Goal: Complete application form

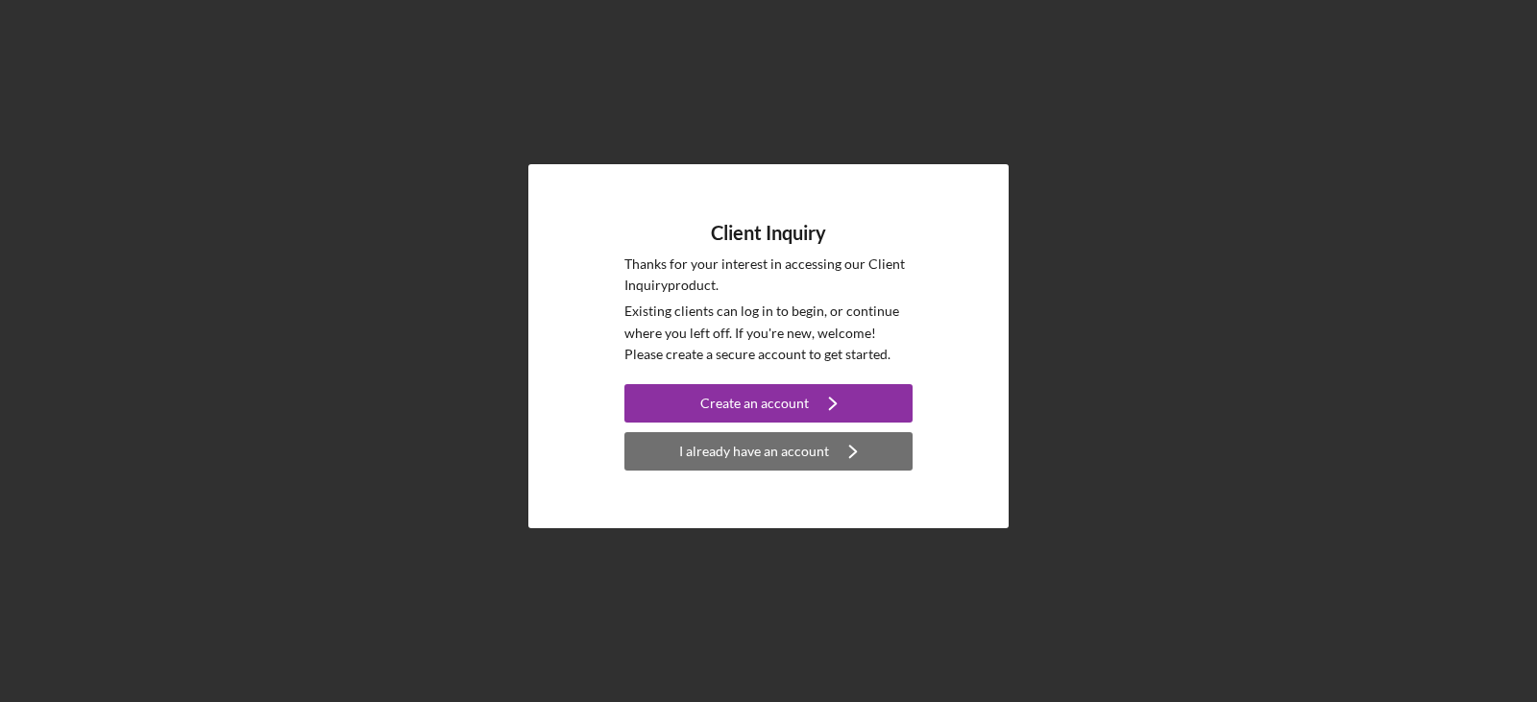
click at [843, 459] on icon "Icon/Navigate" at bounding box center [853, 451] width 48 height 48
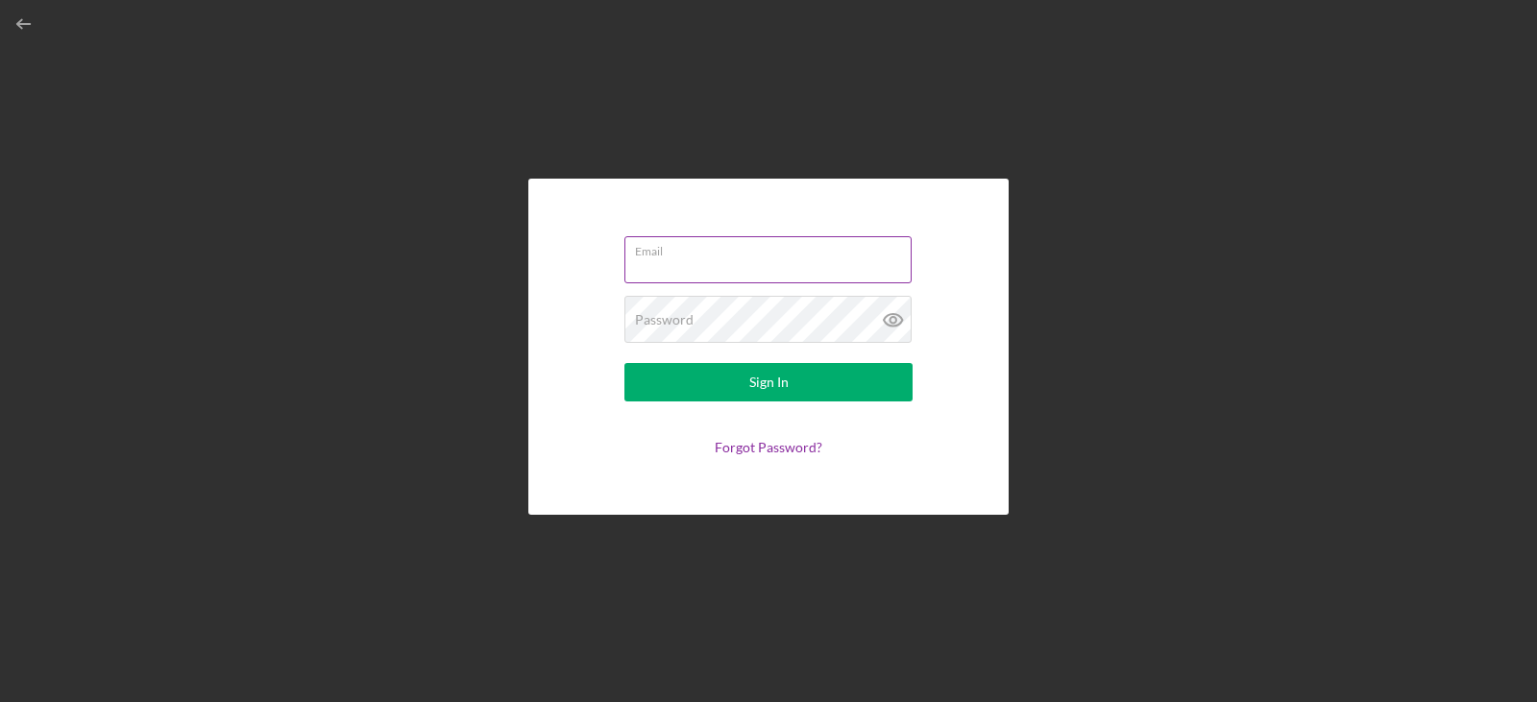
click at [667, 266] on input "Email" at bounding box center [767, 259] width 287 height 46
type input "[EMAIL_ADDRESS][PERSON_NAME][DOMAIN_NAME]"
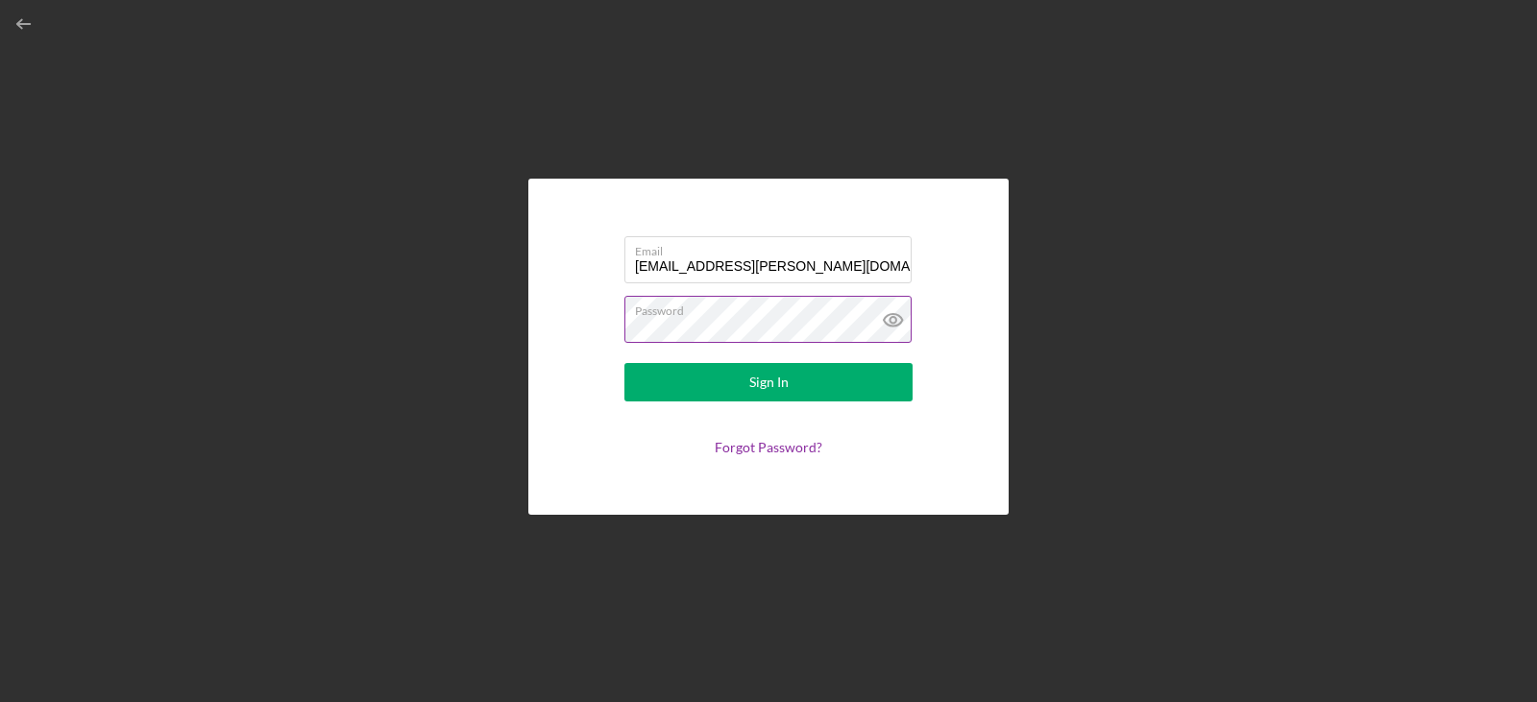
click at [624, 363] on button "Sign In" at bounding box center [768, 382] width 288 height 38
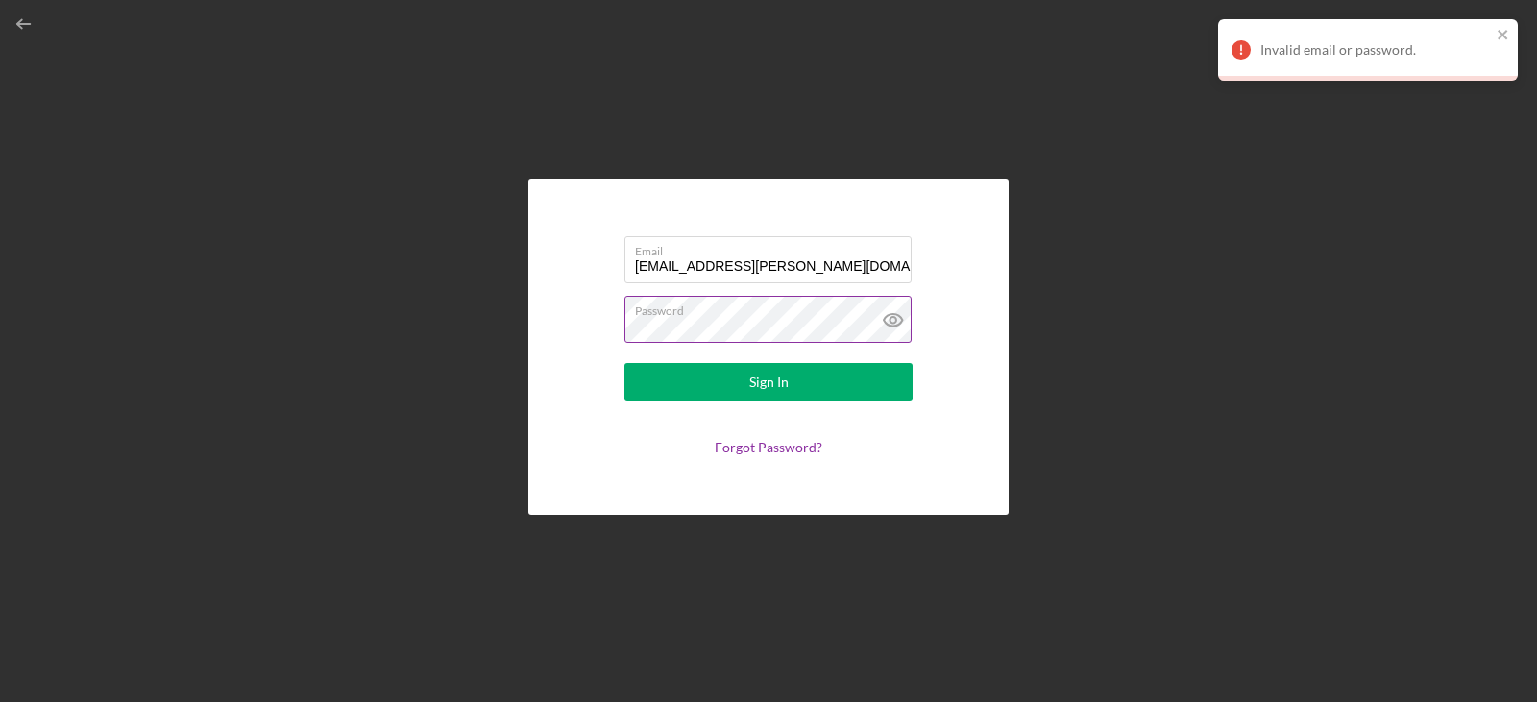
click at [905, 329] on icon at bounding box center [893, 320] width 48 height 48
drag, startPoint x: 770, startPoint y: 315, endPoint x: 420, endPoint y: 321, distance: 350.7
click at [420, 321] on div "Email [EMAIL_ADDRESS][PERSON_NAME][DOMAIN_NAME] Password Sign In Forgot Passwor…" at bounding box center [769, 346] width 1518 height 693
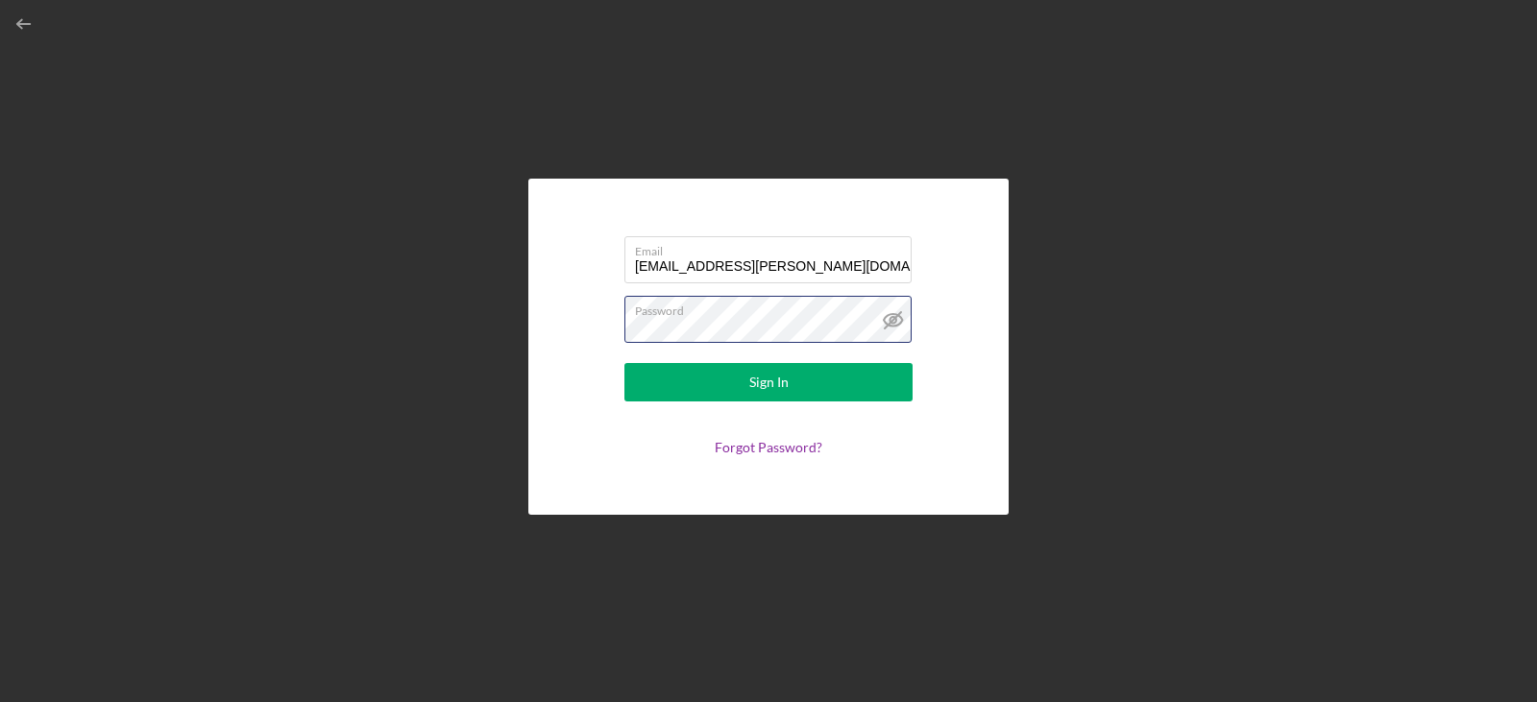
click at [624, 363] on button "Sign In" at bounding box center [768, 382] width 288 height 38
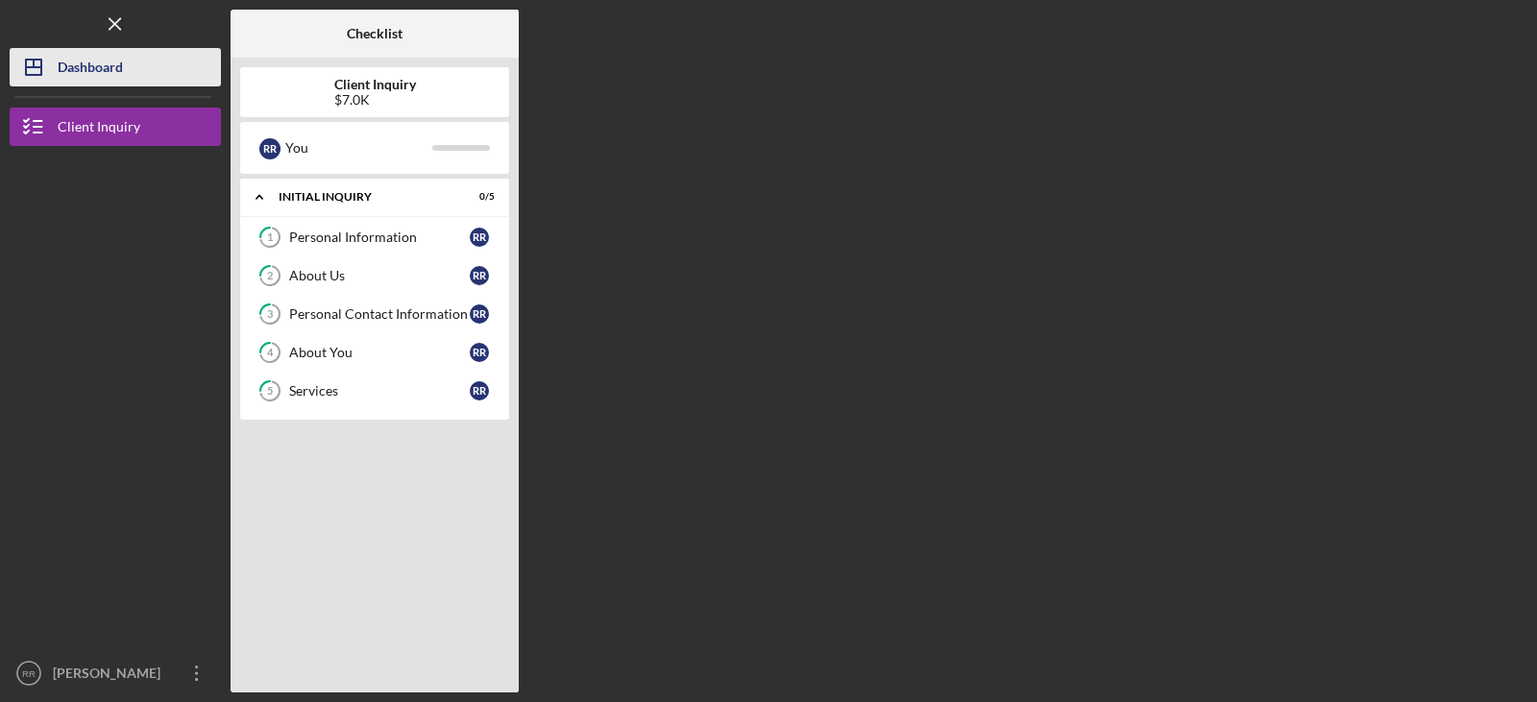
click at [118, 65] on div "Dashboard" at bounding box center [90, 69] width 65 height 43
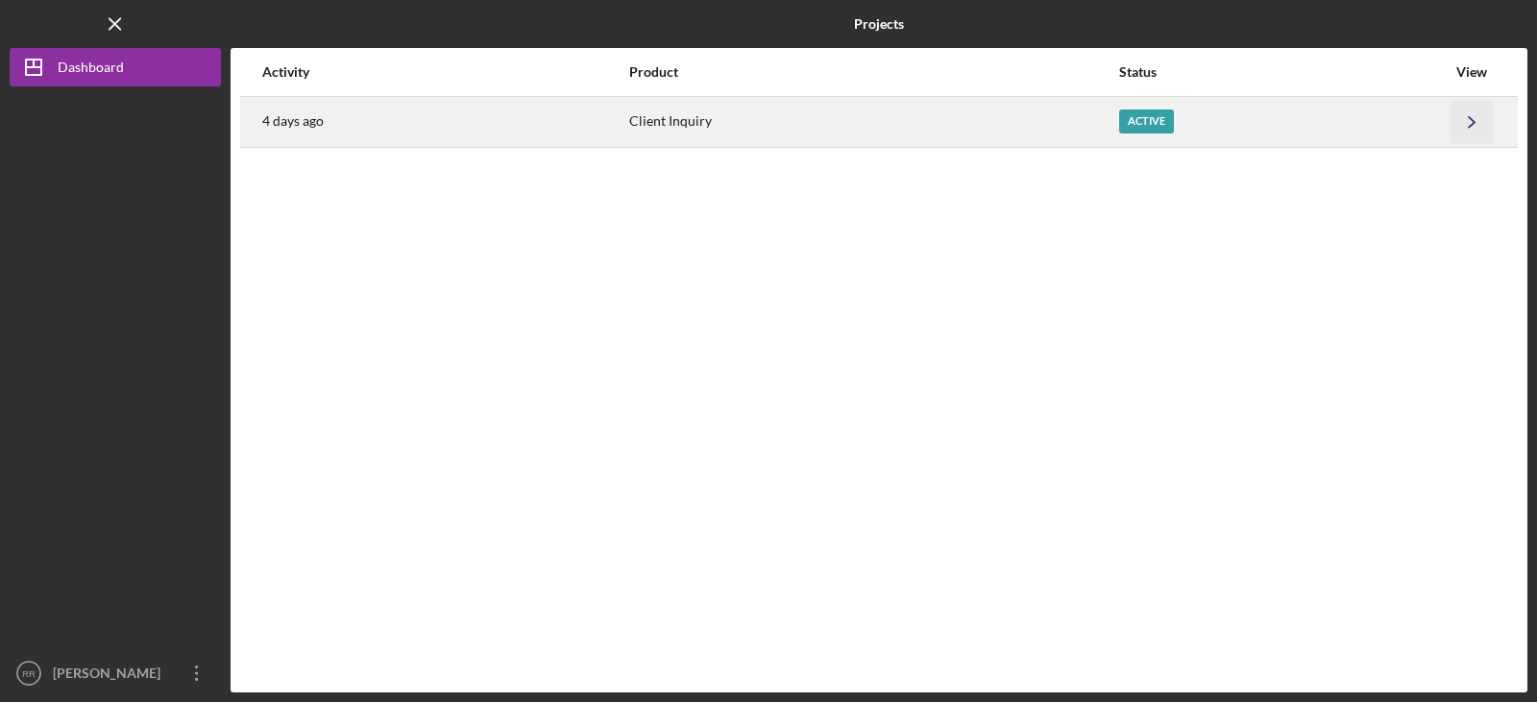
click at [1458, 110] on icon "Icon/Navigate" at bounding box center [1471, 121] width 43 height 43
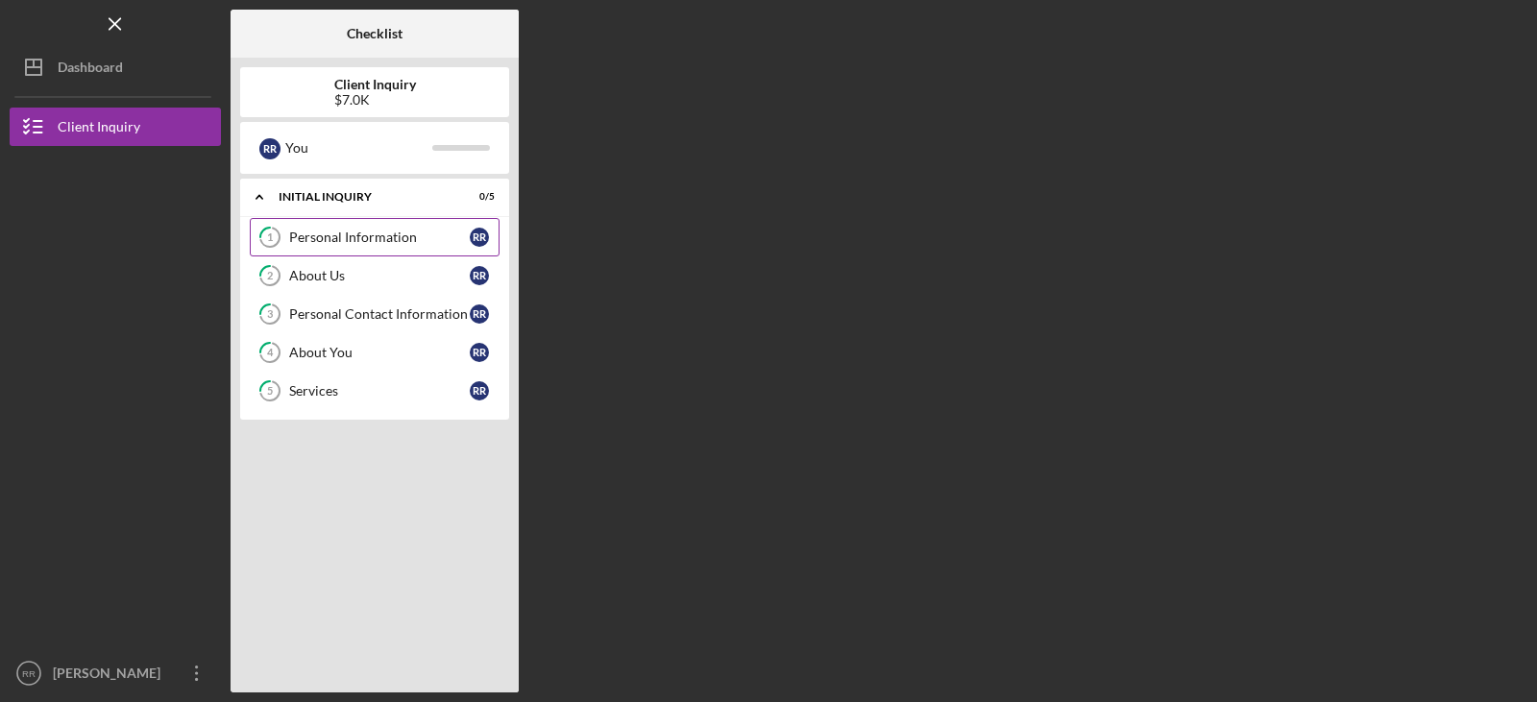
click at [429, 246] on link "1 Personal Information R R" at bounding box center [375, 237] width 250 height 38
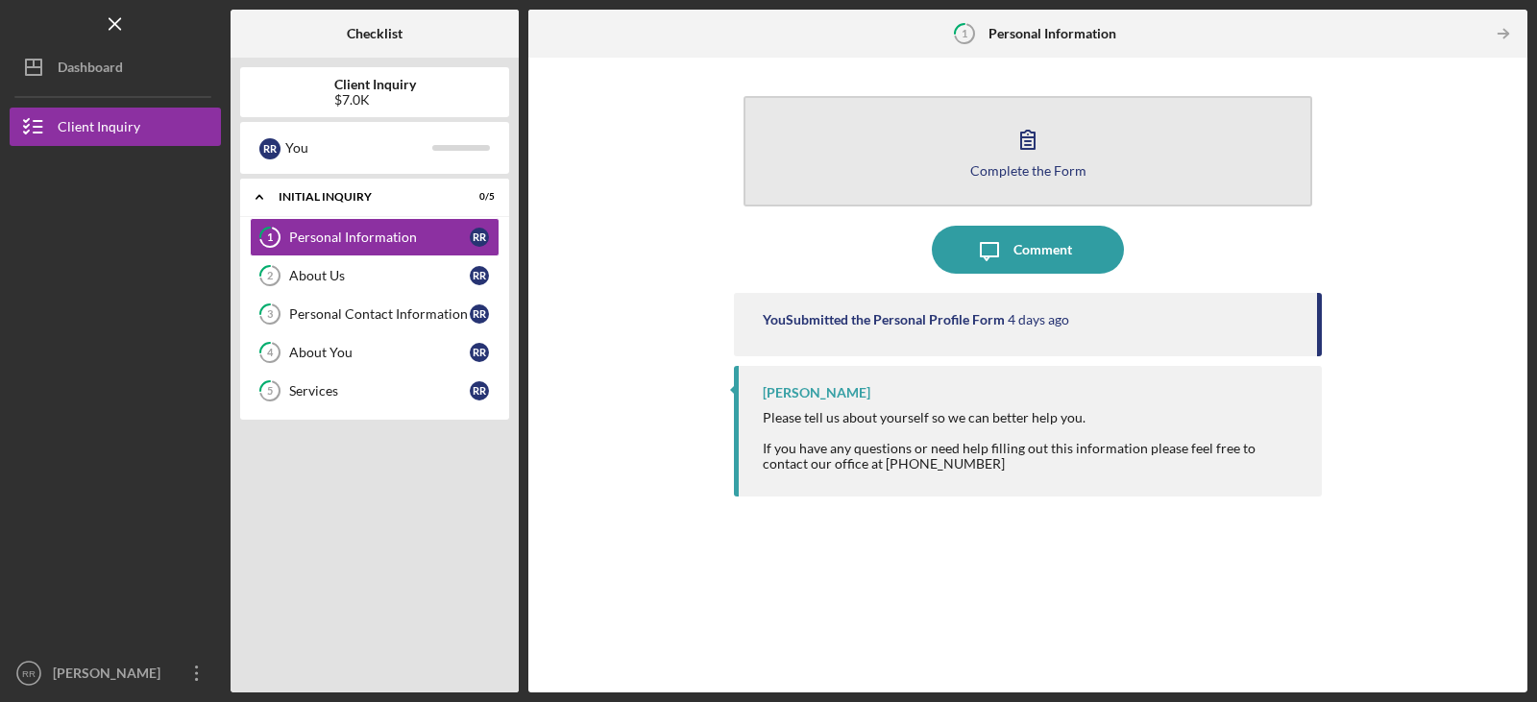
click at [1031, 155] on icon "button" at bounding box center [1028, 139] width 48 height 48
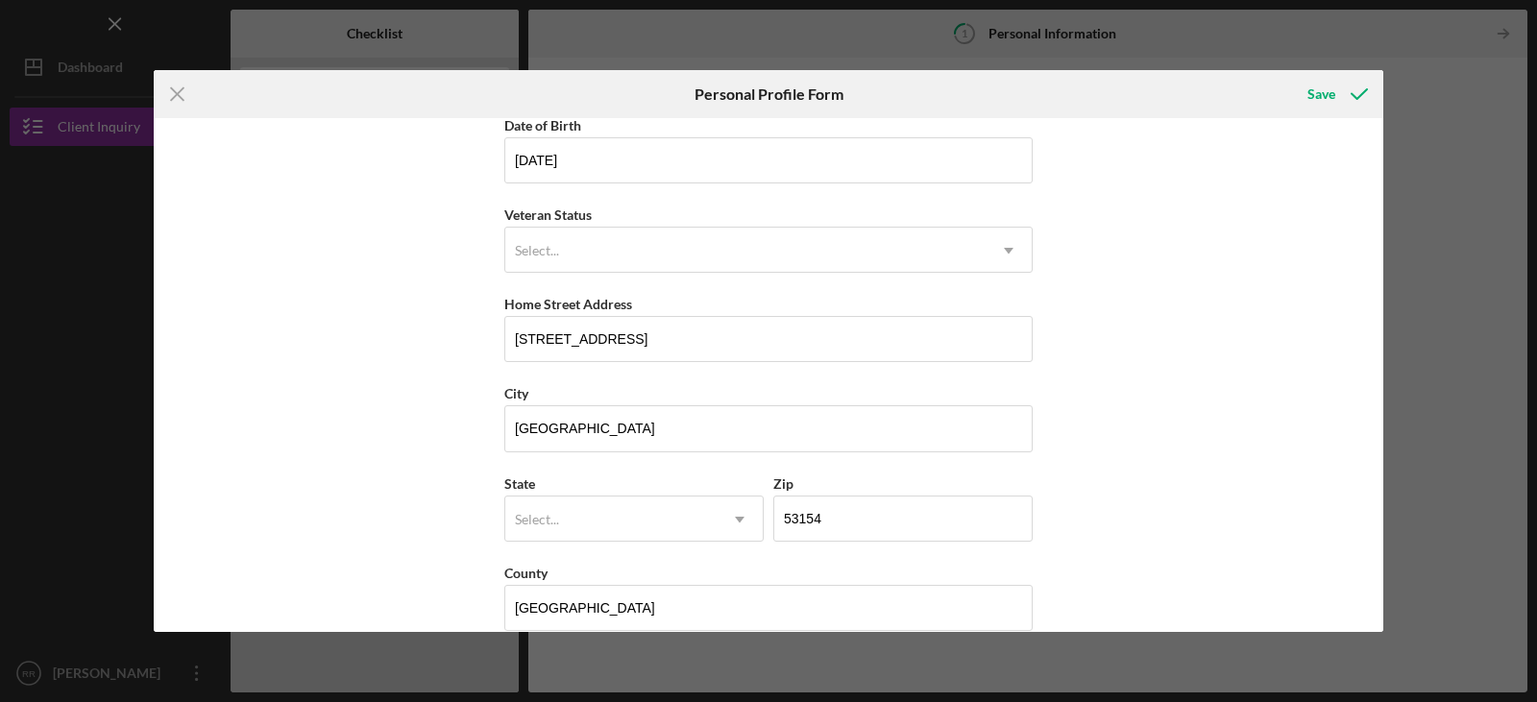
scroll to position [221, 0]
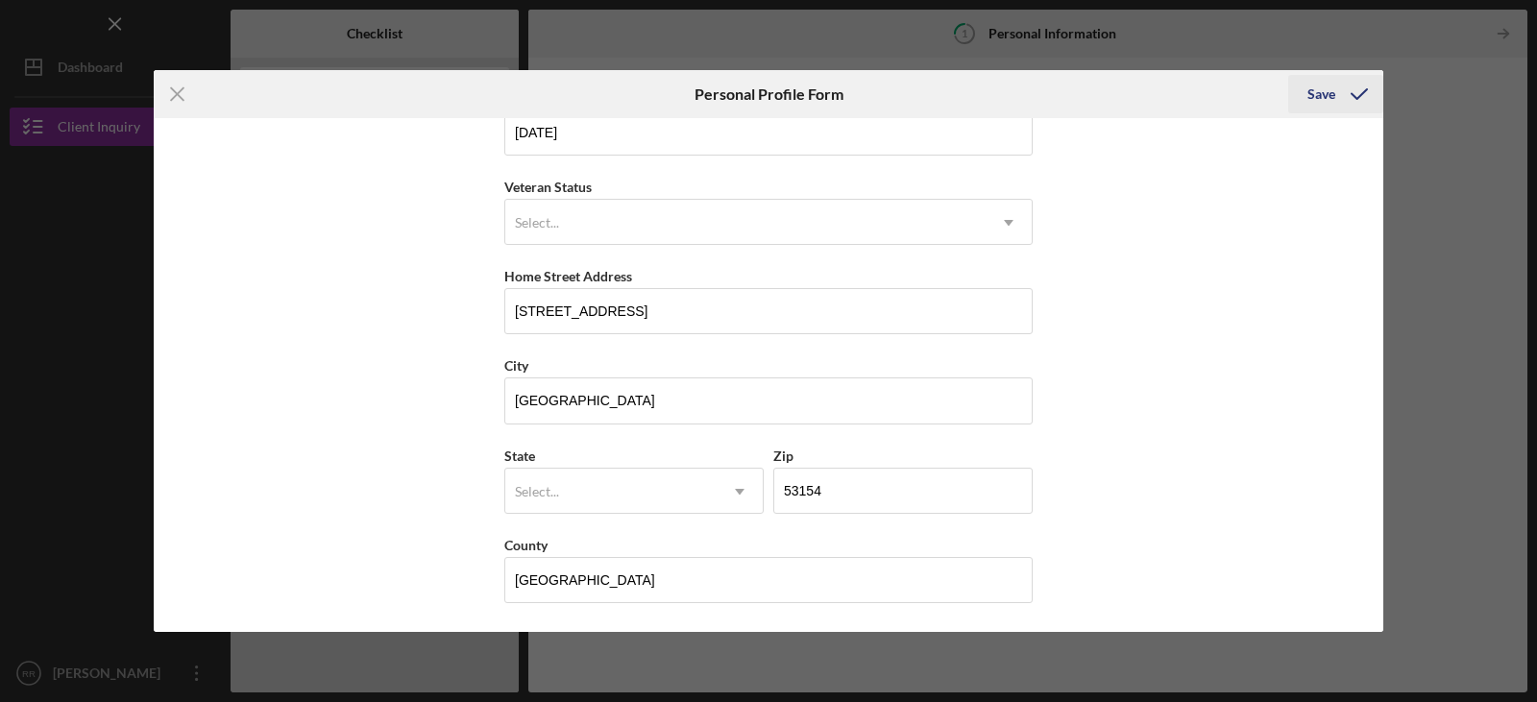
click at [1361, 111] on icon "submit" at bounding box center [1359, 94] width 48 height 48
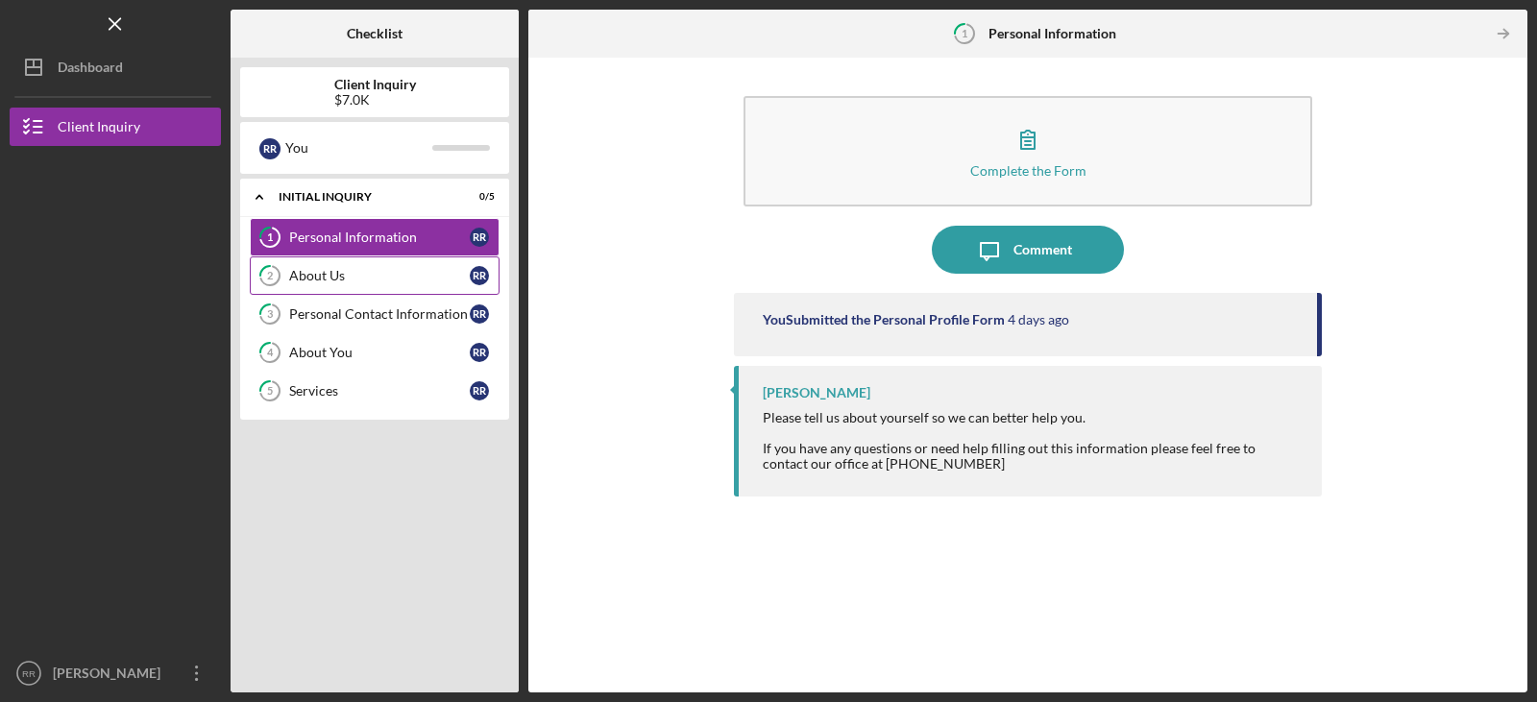
click at [330, 269] on div "About Us" at bounding box center [379, 275] width 181 height 15
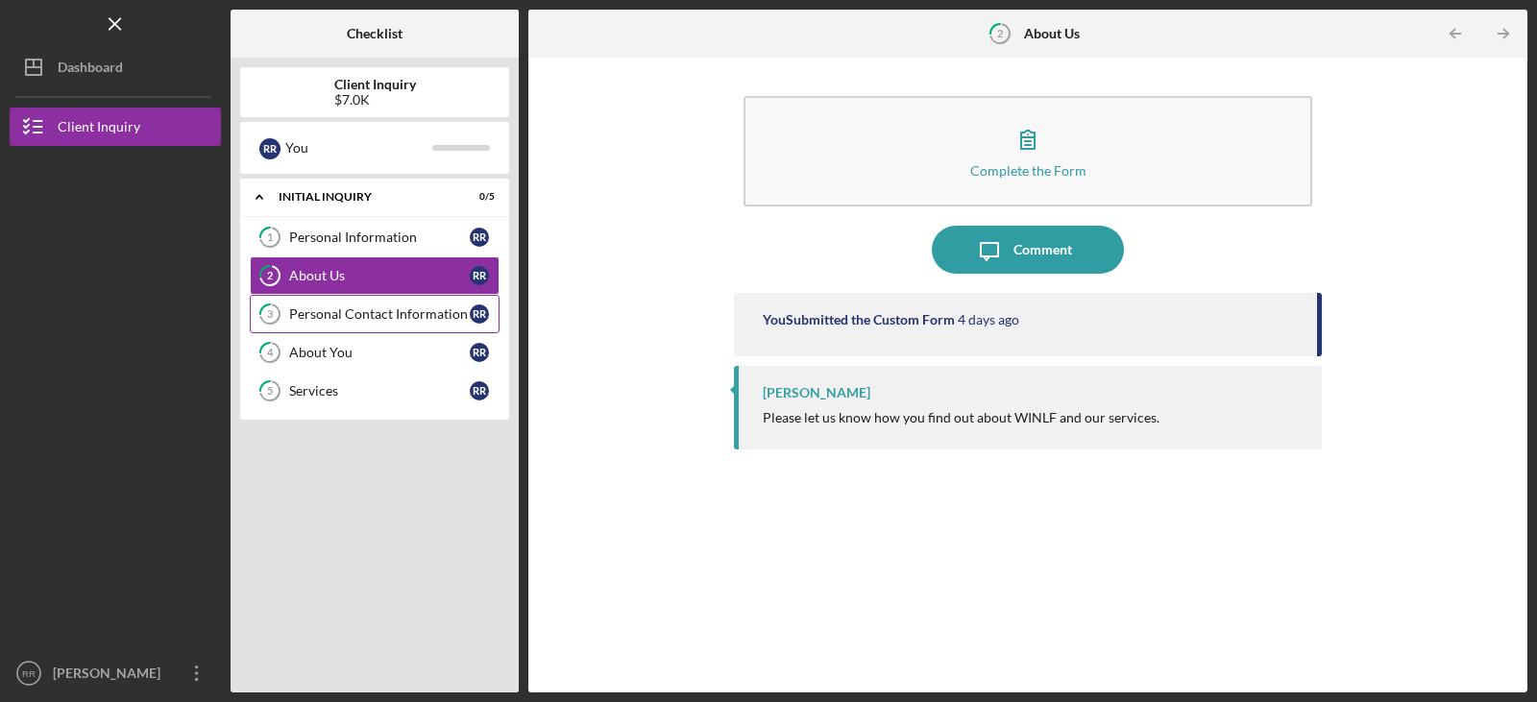
click at [375, 320] on div "Personal Contact Information" at bounding box center [379, 313] width 181 height 15
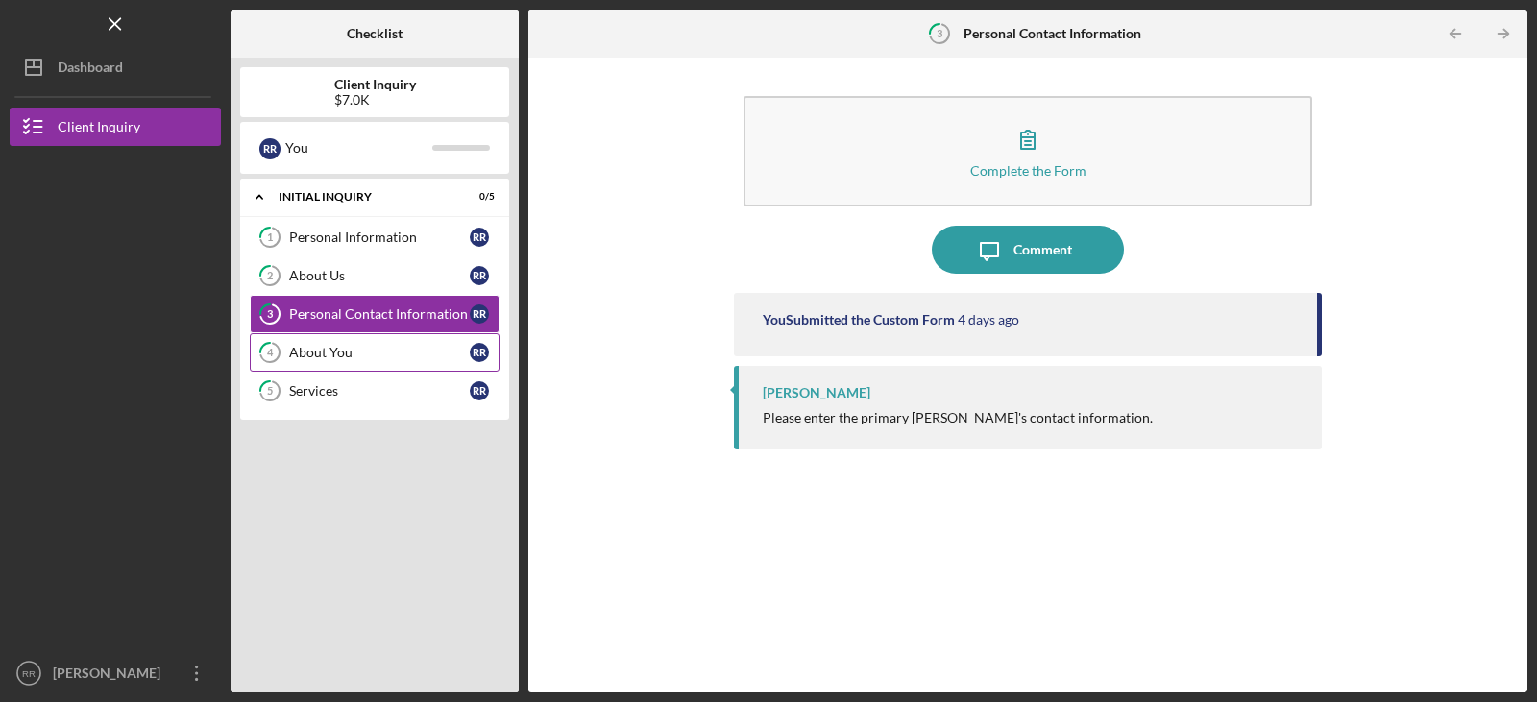
click at [355, 352] on div "About You" at bounding box center [379, 352] width 181 height 15
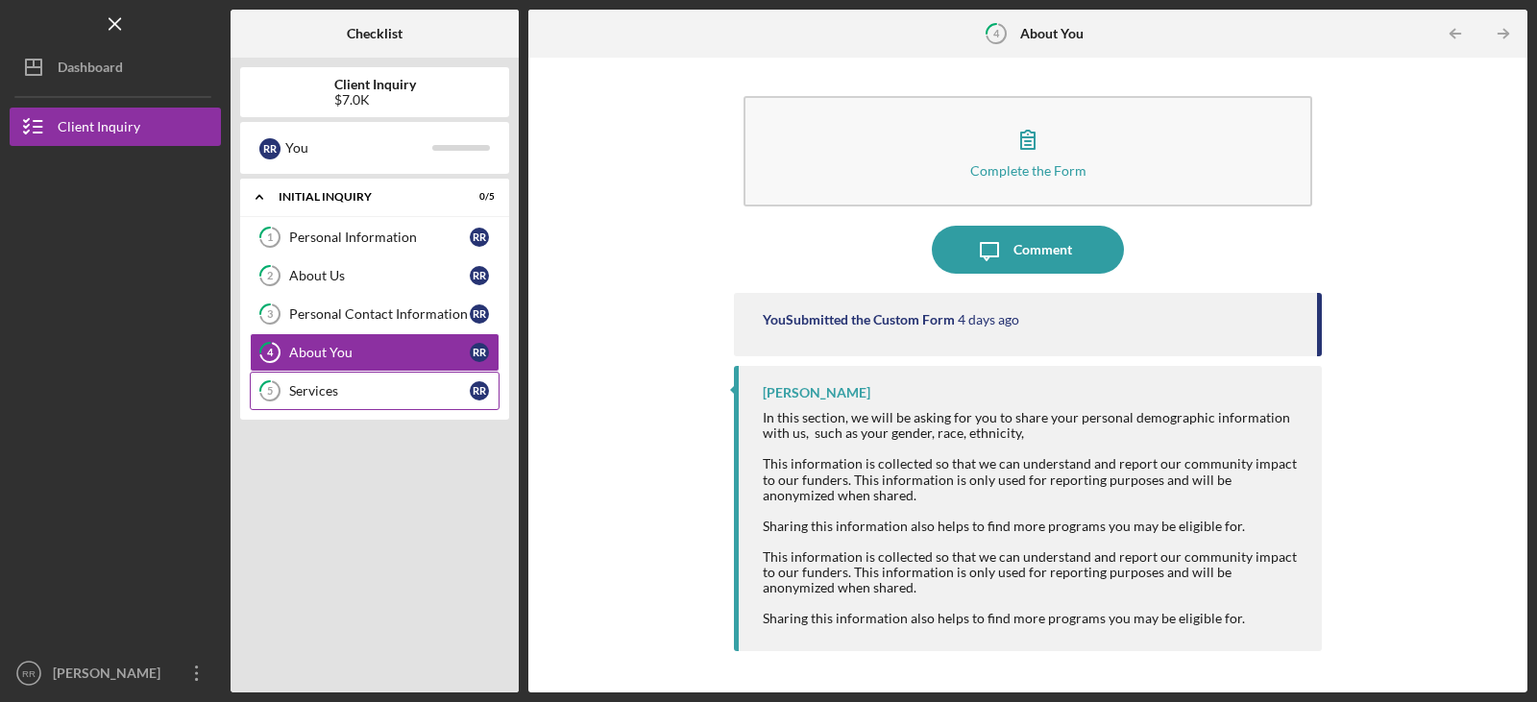
click at [338, 388] on div "Services" at bounding box center [379, 390] width 181 height 15
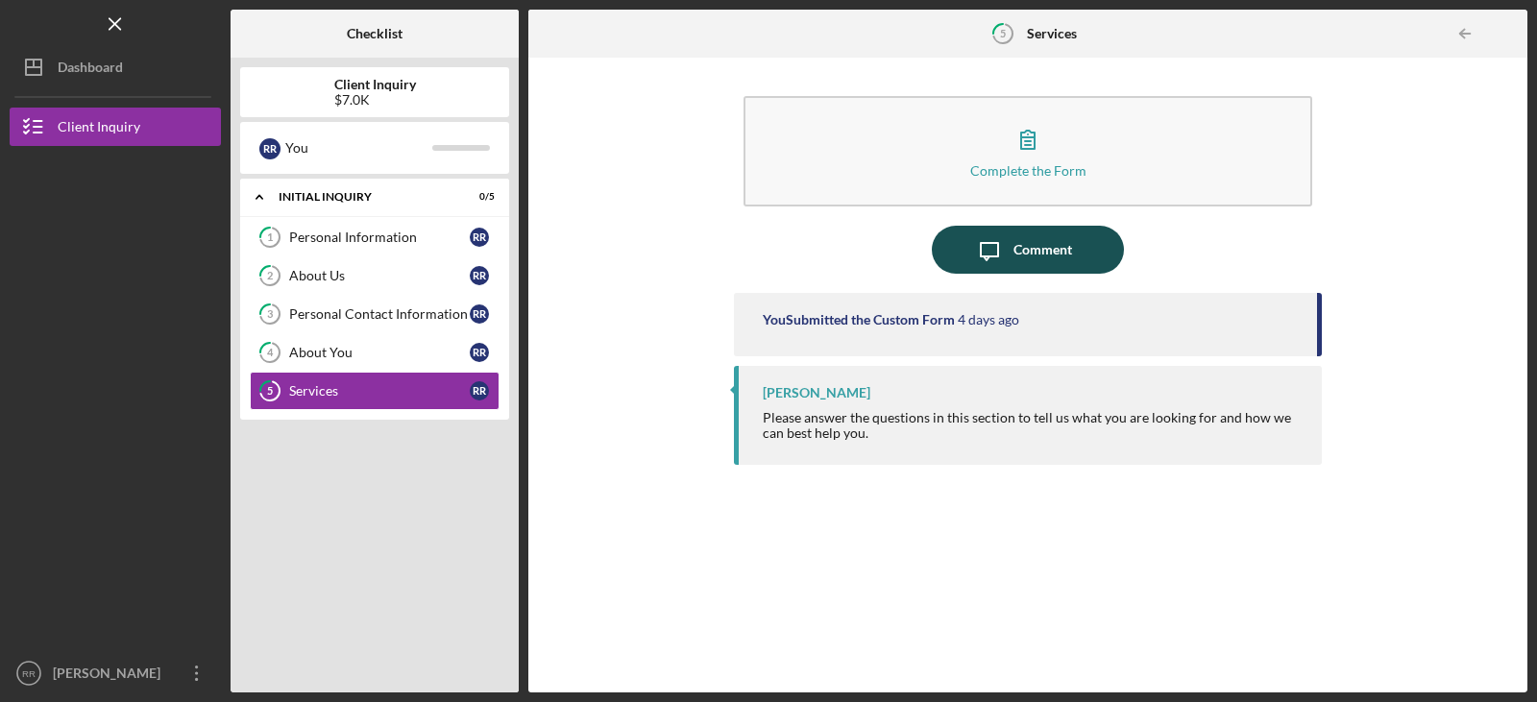
click at [1024, 241] on div "Comment" at bounding box center [1042, 250] width 59 height 48
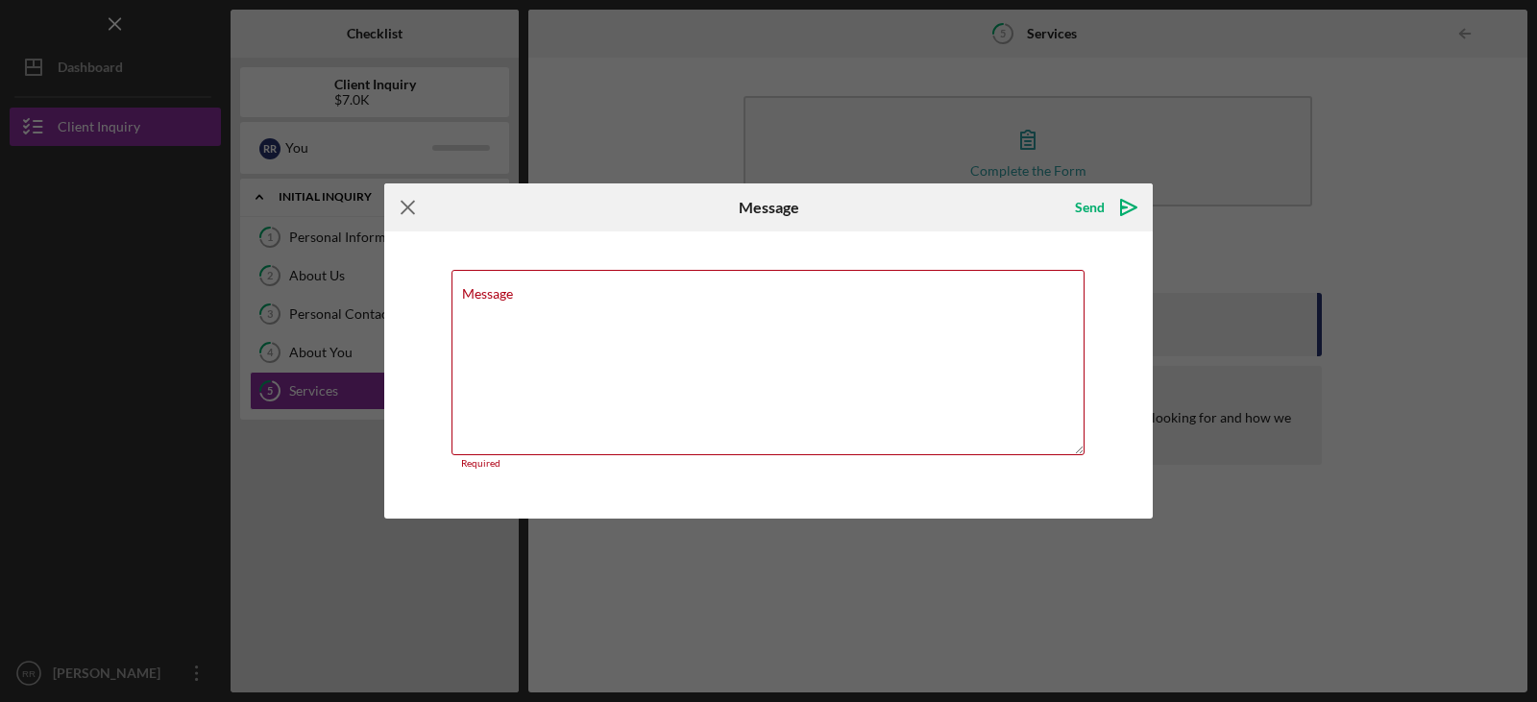
click at [398, 202] on icon "Icon/Menu Close" at bounding box center [408, 207] width 48 height 48
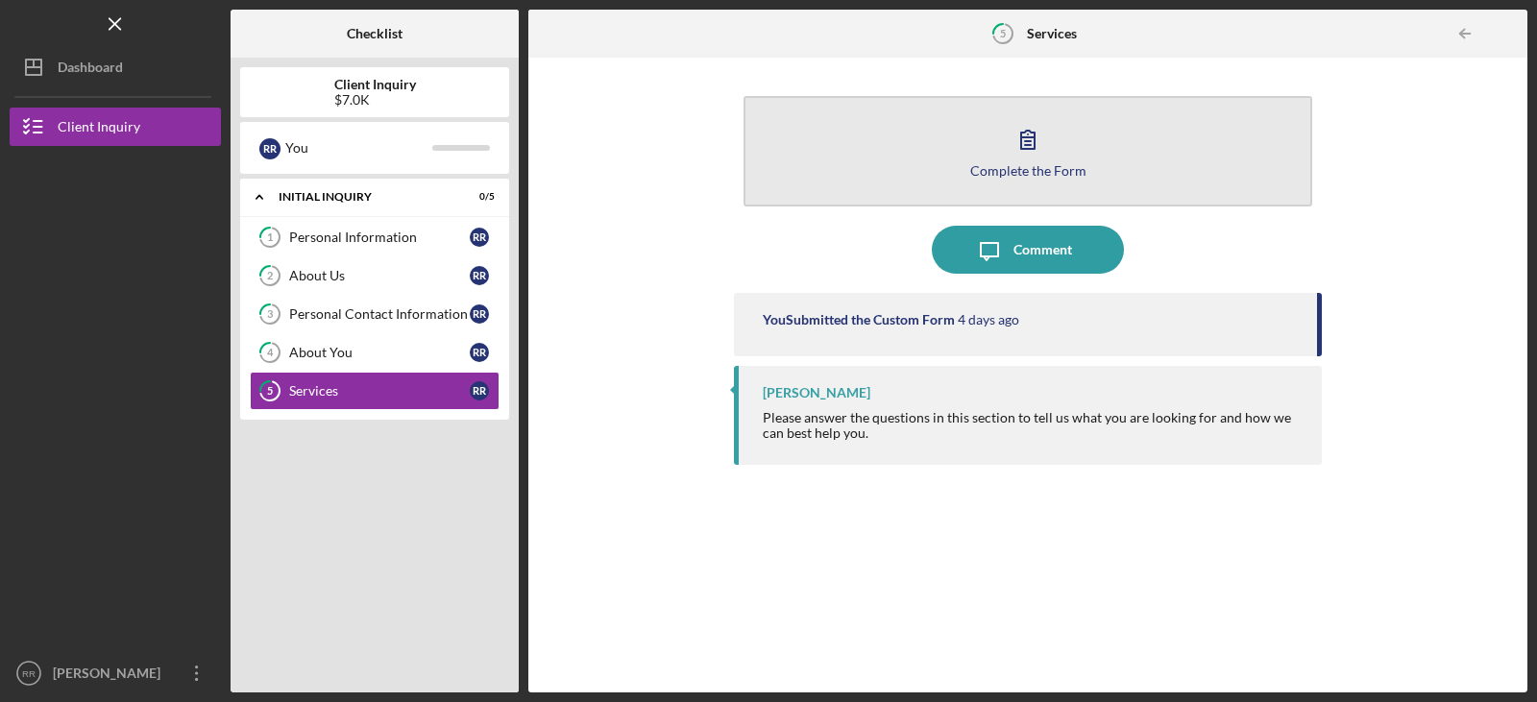
click at [990, 163] on div "Complete the Form" at bounding box center [1028, 170] width 116 height 14
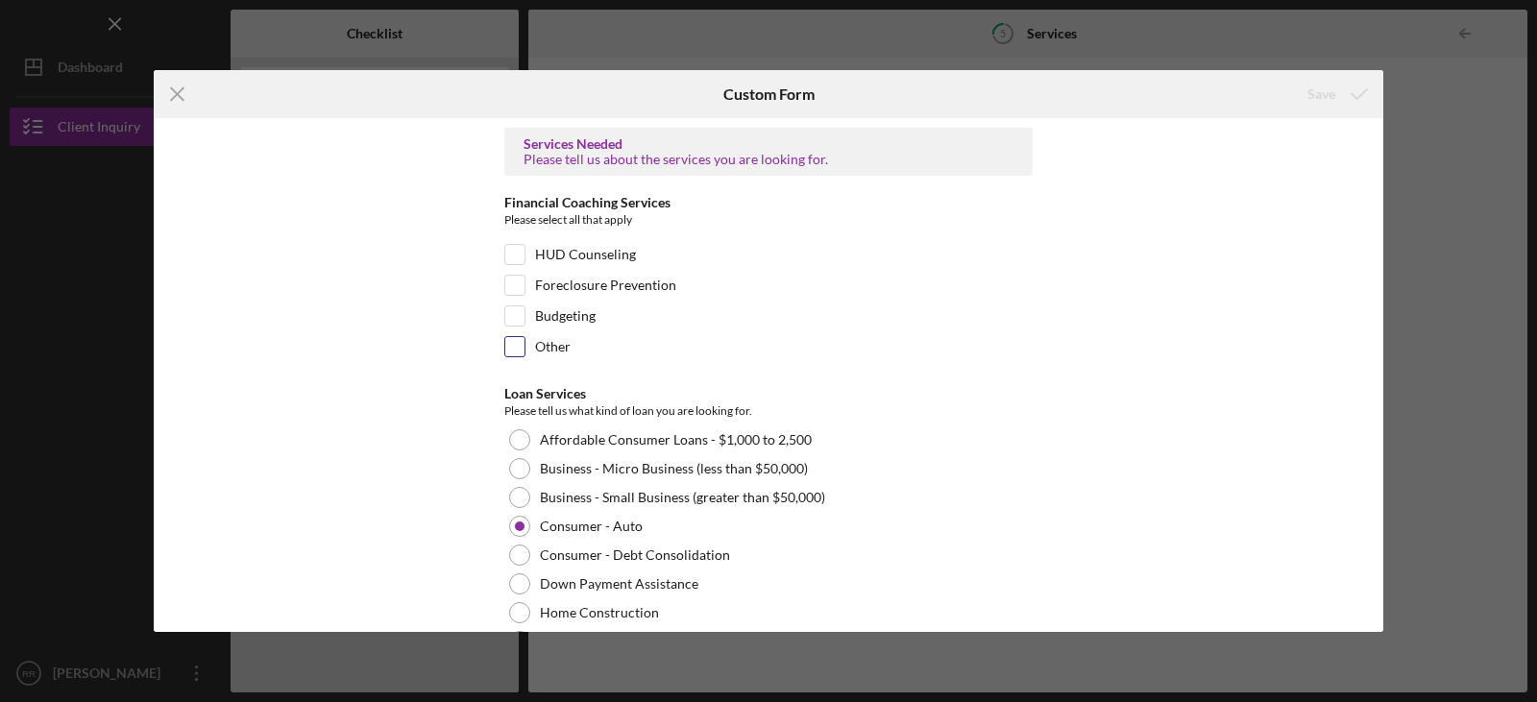
click at [521, 354] on input "Other" at bounding box center [514, 346] width 19 height 19
checkbox input "true"
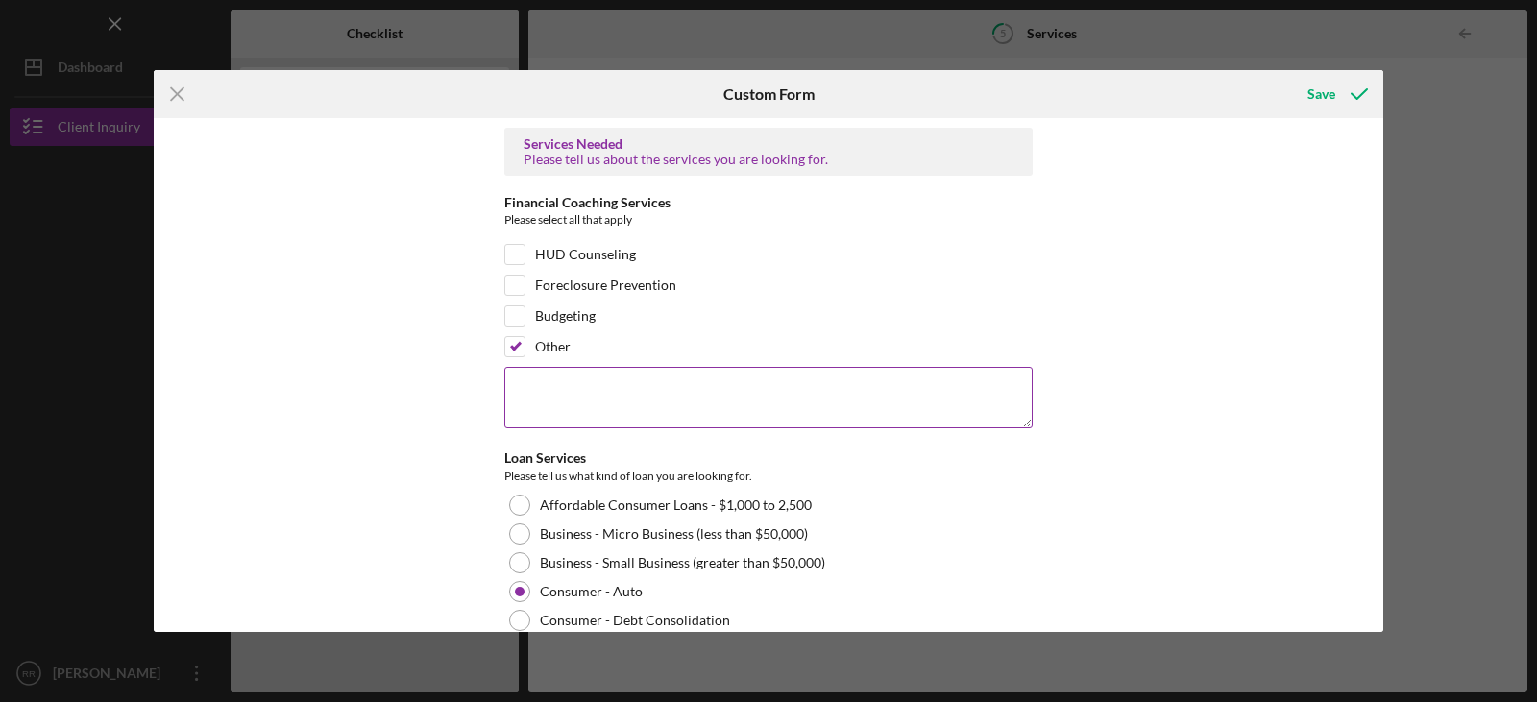
click at [638, 390] on textarea at bounding box center [768, 397] width 528 height 61
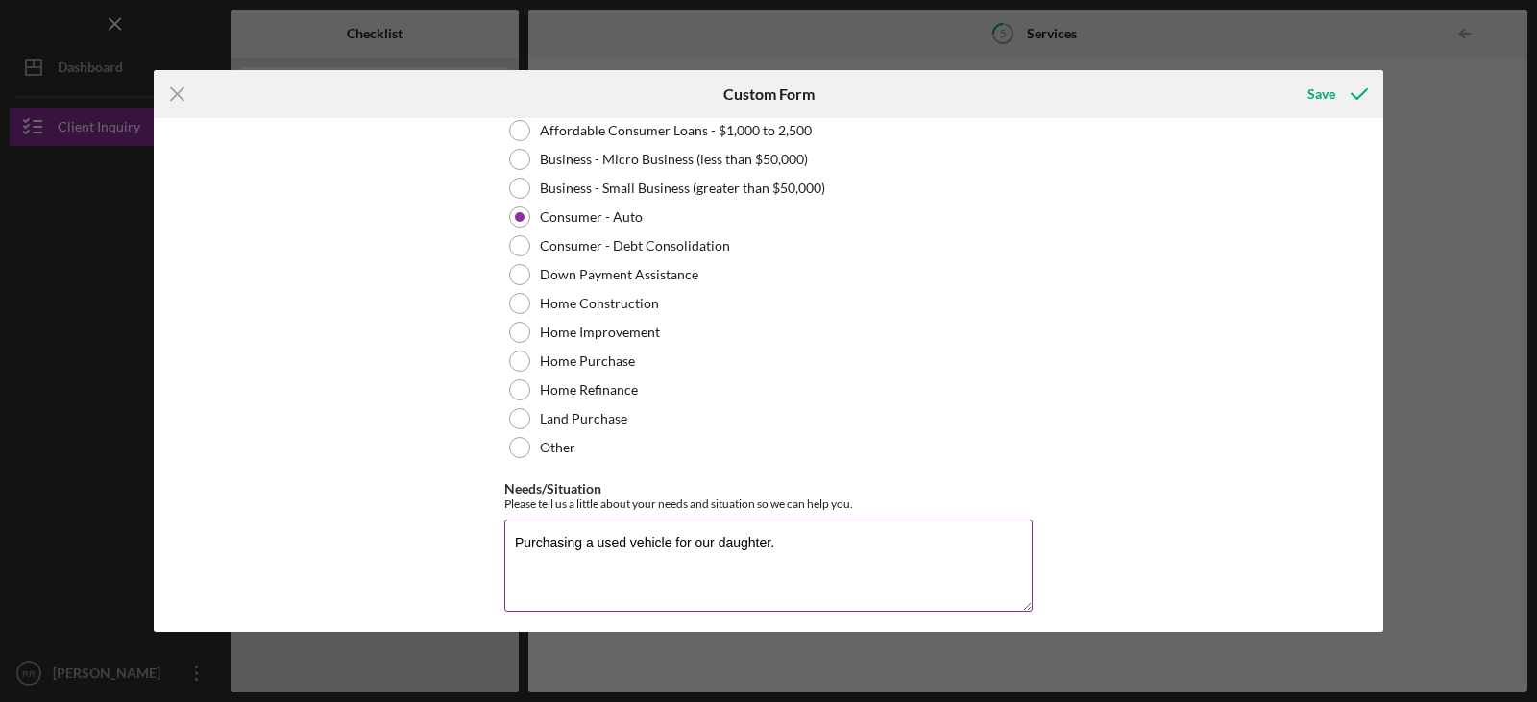
scroll to position [386, 0]
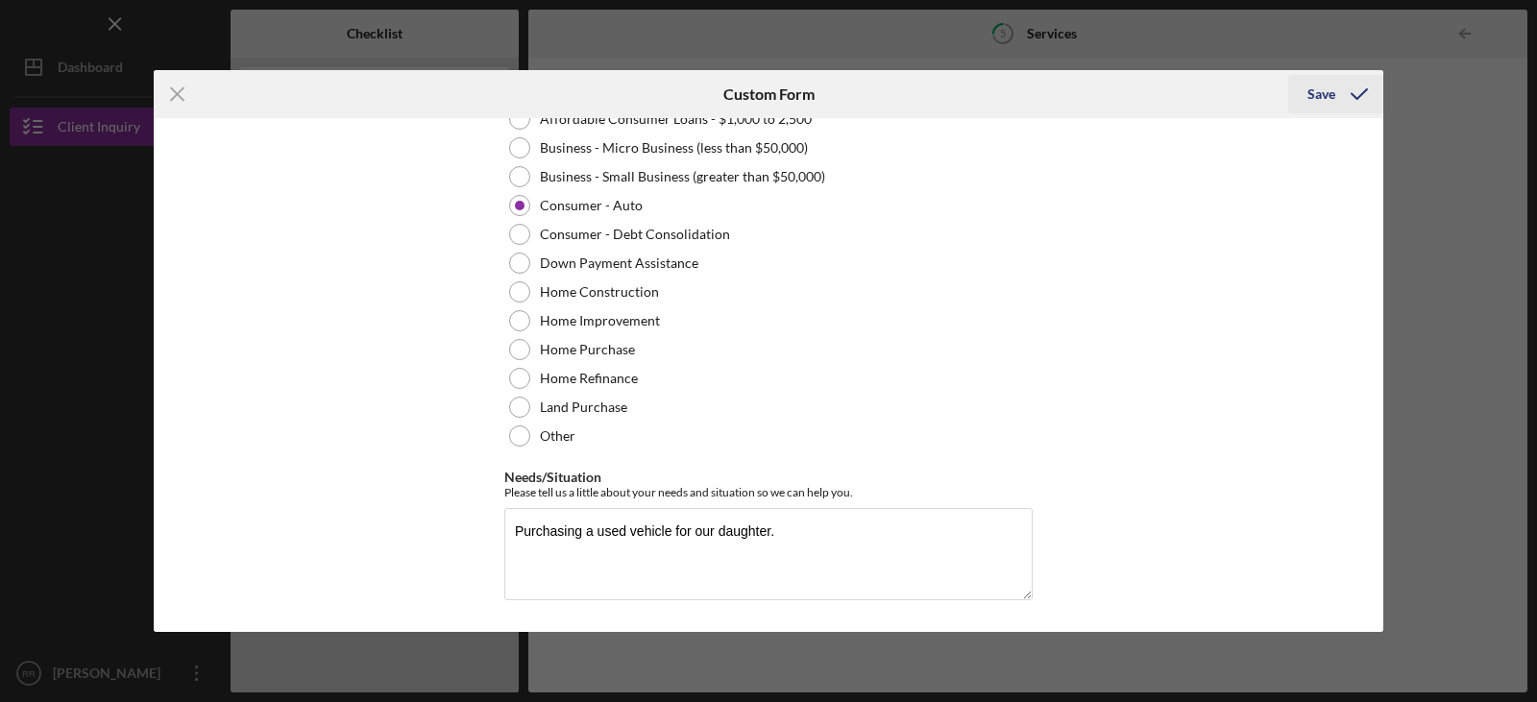
type textarea "Looking to get financing tfor a used auto. Do we need to submit a separate loan…"
click at [1322, 86] on div "Save" at bounding box center [1321, 94] width 28 height 38
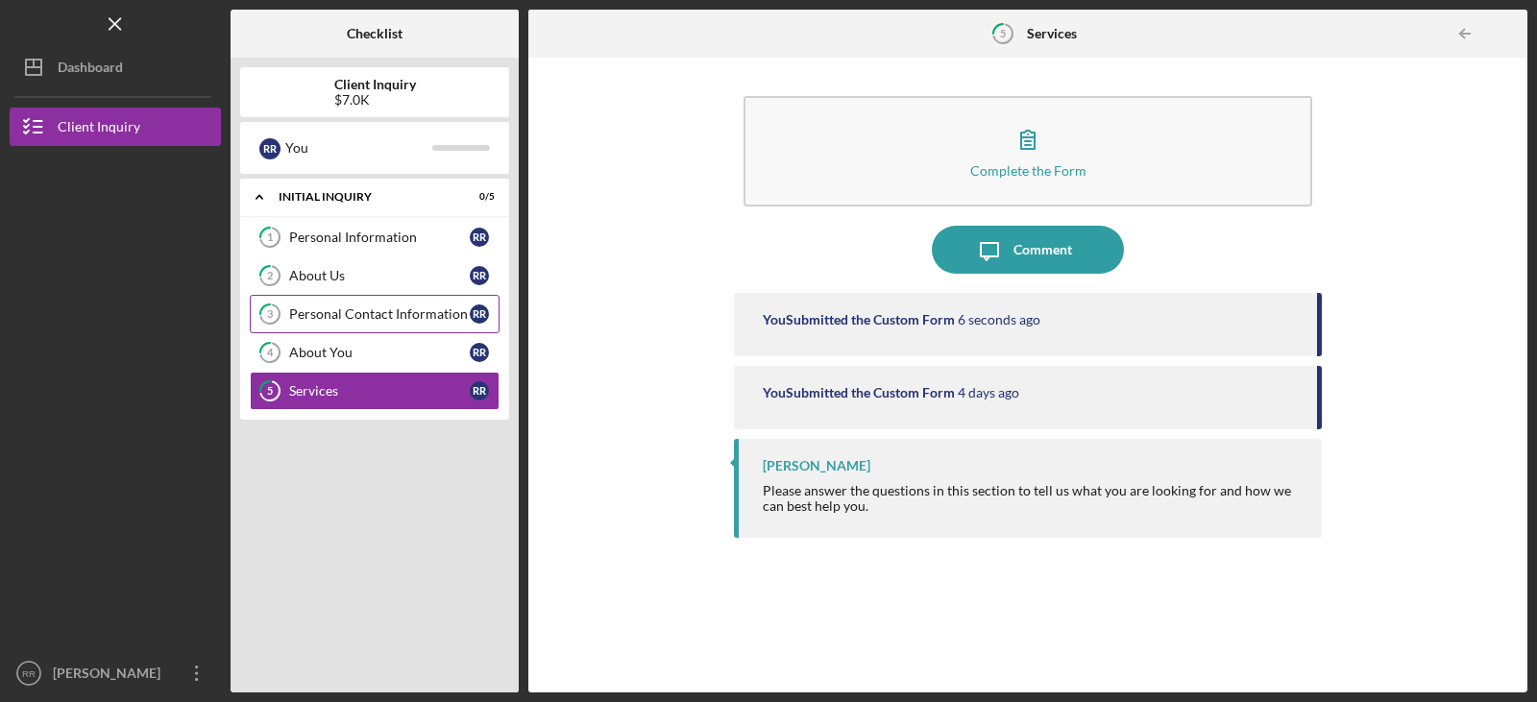
click at [325, 312] on div "Personal Contact Information" at bounding box center [379, 313] width 181 height 15
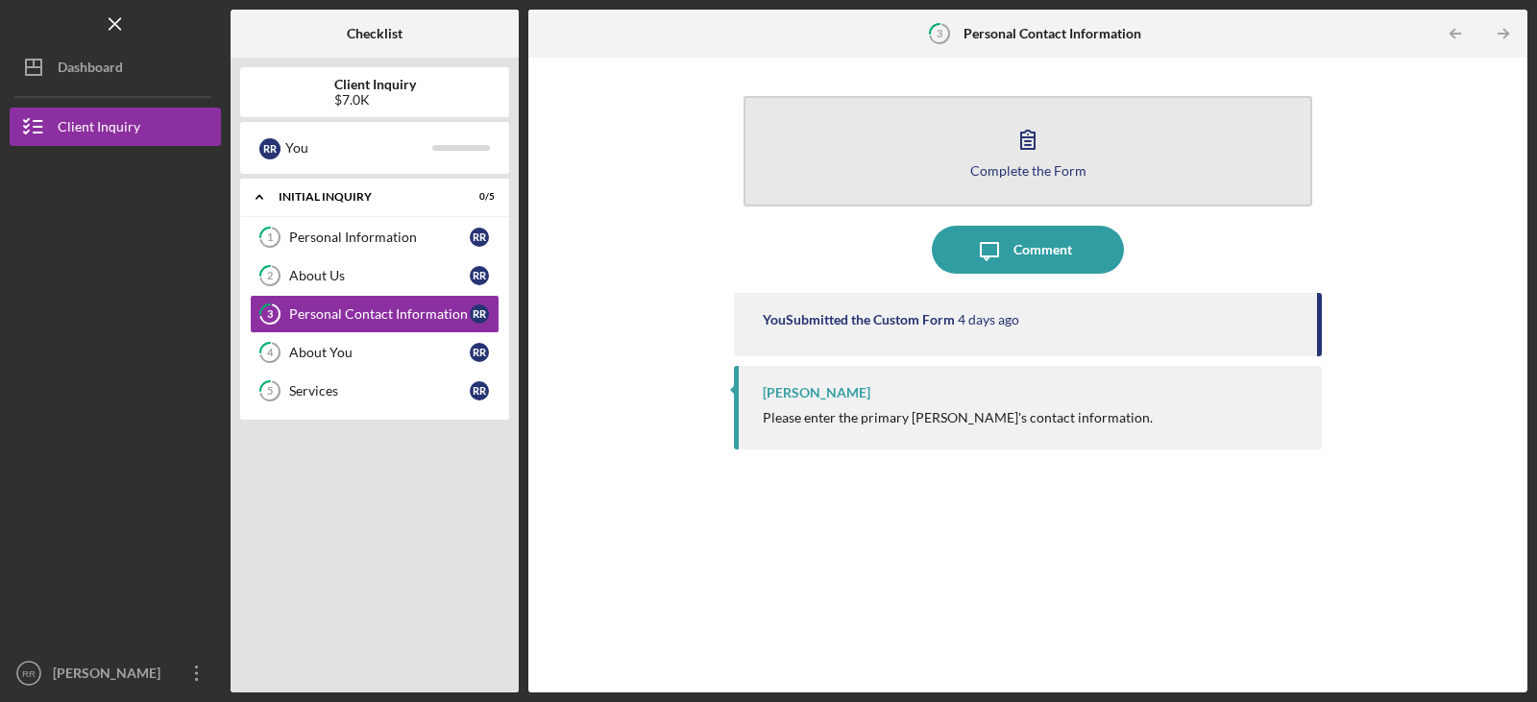
click at [1059, 146] on button "Complete the Form Form" at bounding box center [1027, 151] width 569 height 110
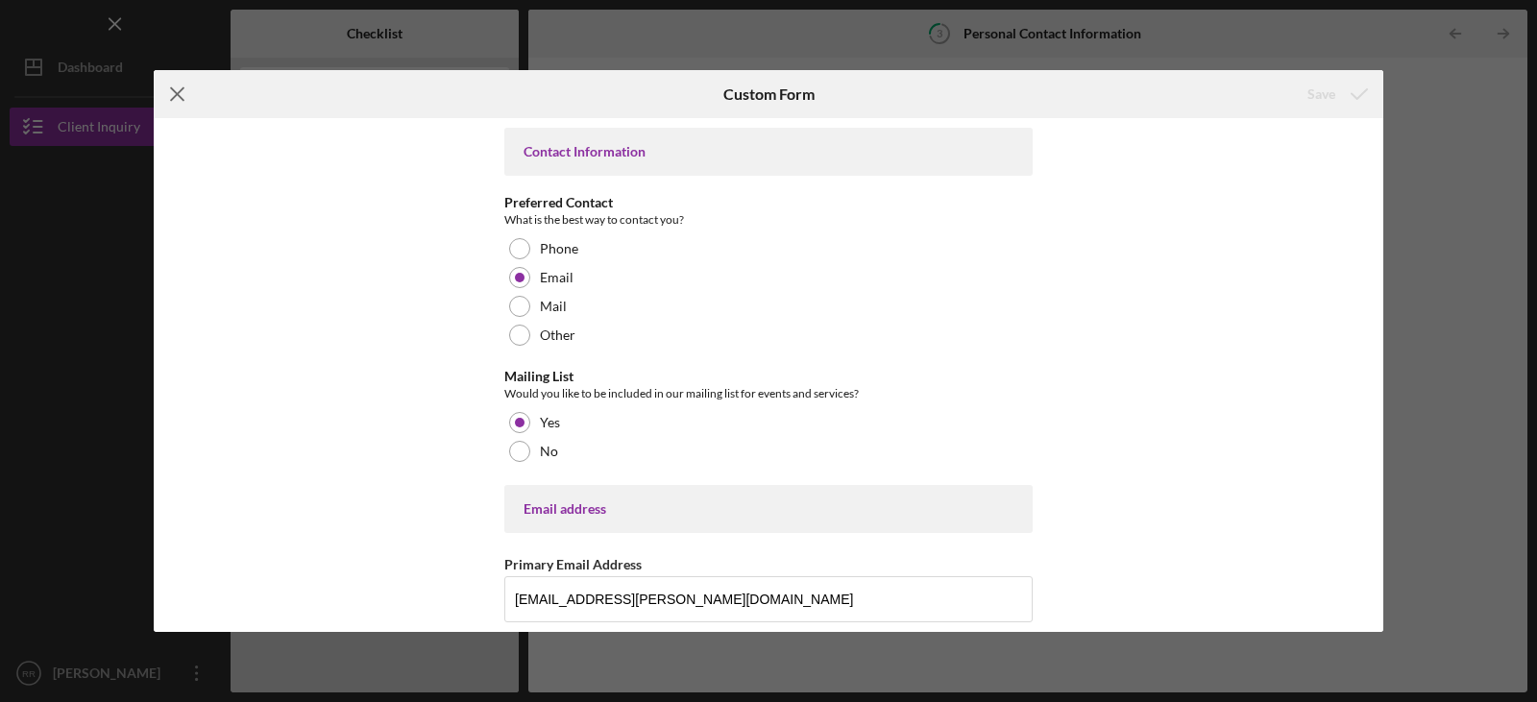
click at [184, 98] on icon "Icon/Menu Close" at bounding box center [178, 94] width 48 height 48
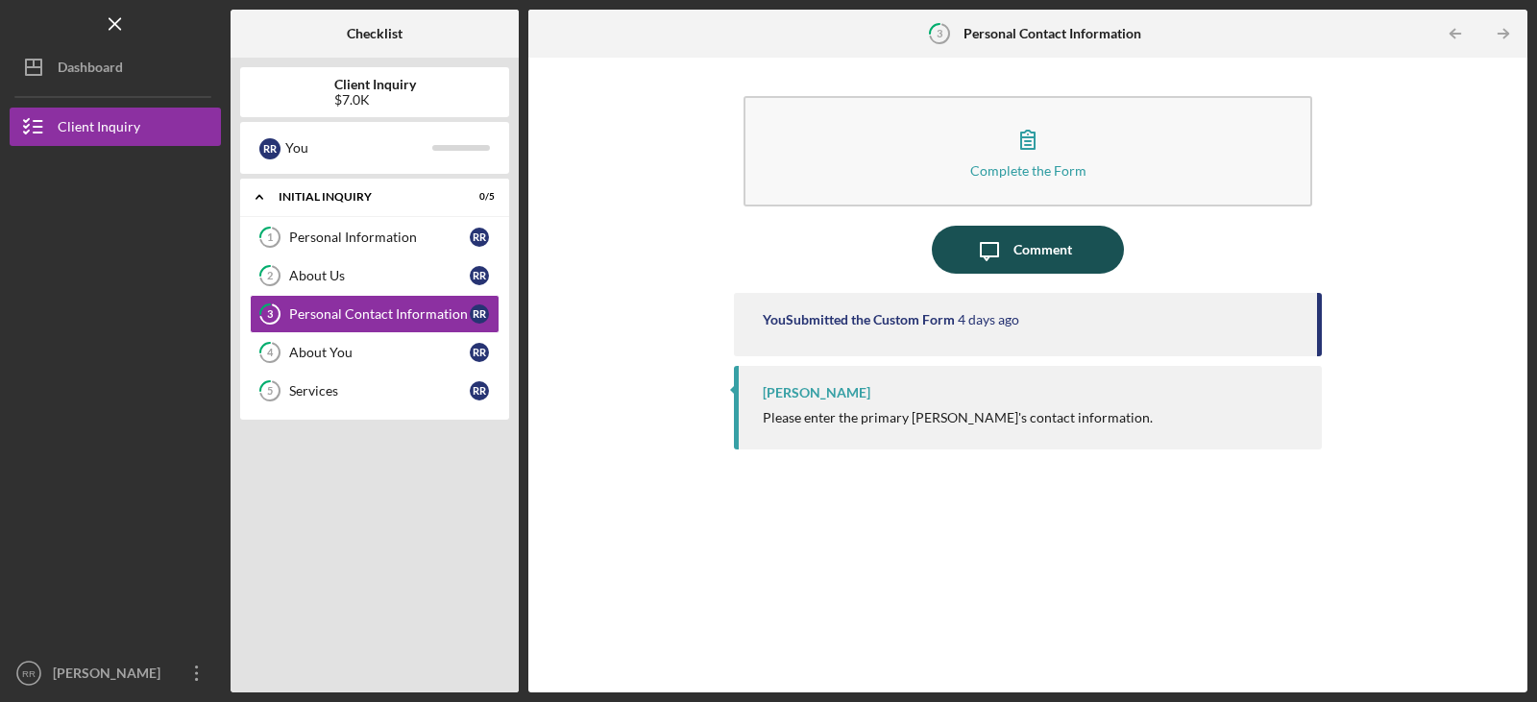
click at [1038, 243] on div "Comment" at bounding box center [1042, 250] width 59 height 48
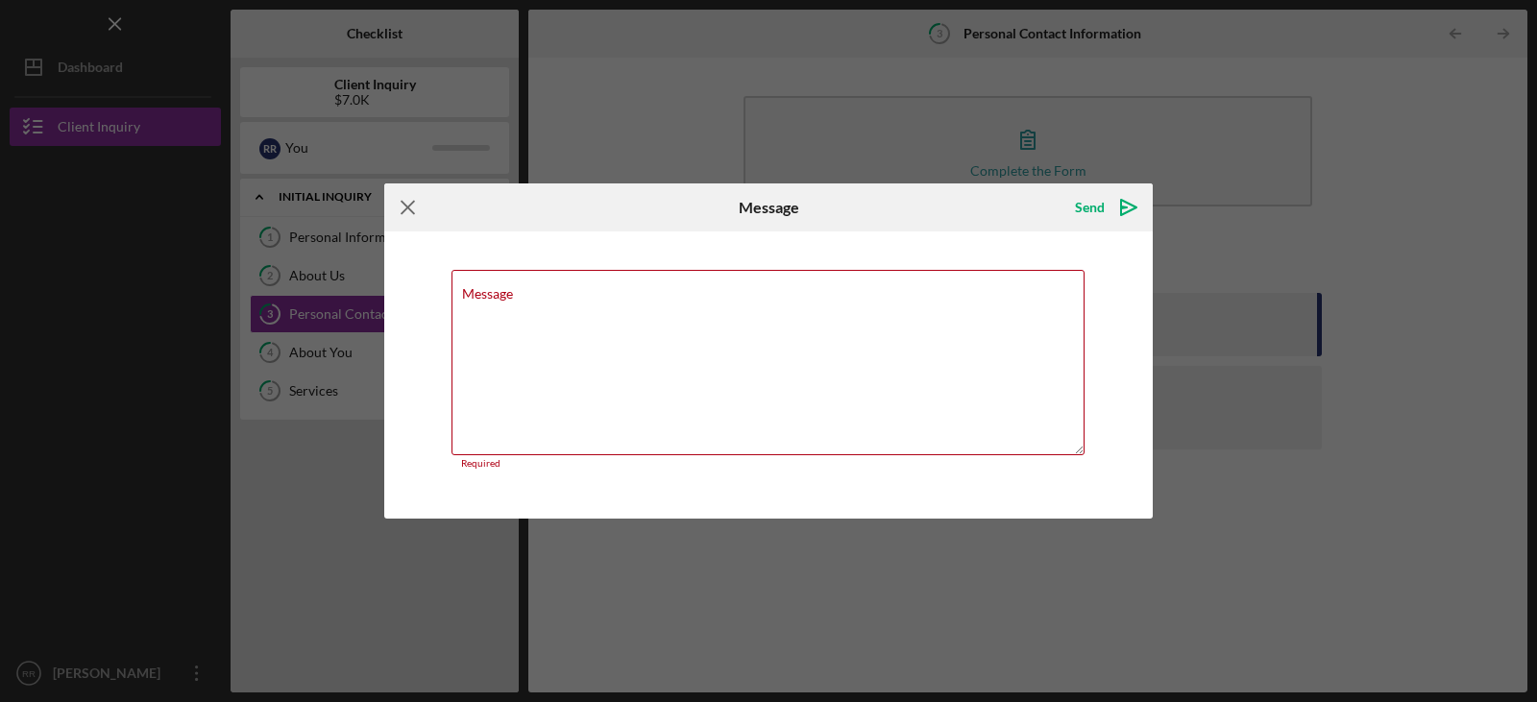
click at [414, 198] on icon "Icon/Menu Close" at bounding box center [408, 207] width 48 height 48
